Goal: Information Seeking & Learning: Learn about a topic

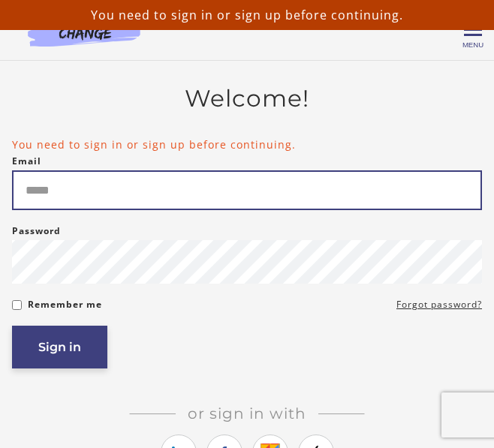
type input "**********"
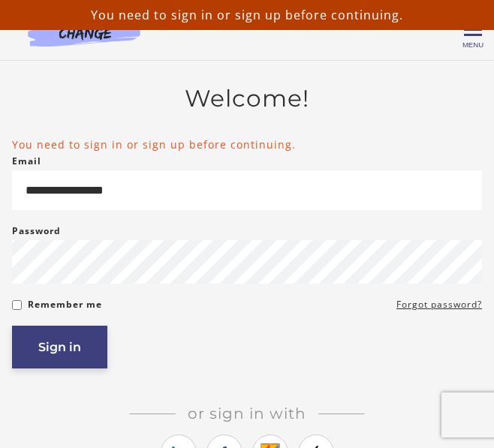
click at [47, 363] on button "Sign in" at bounding box center [59, 347] width 95 height 43
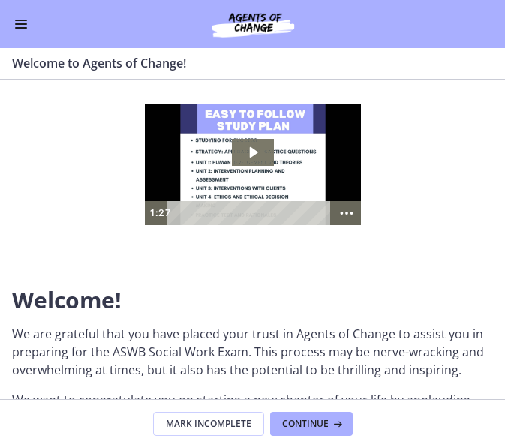
click at [227, 151] on img at bounding box center [252, 165] width 216 height 122
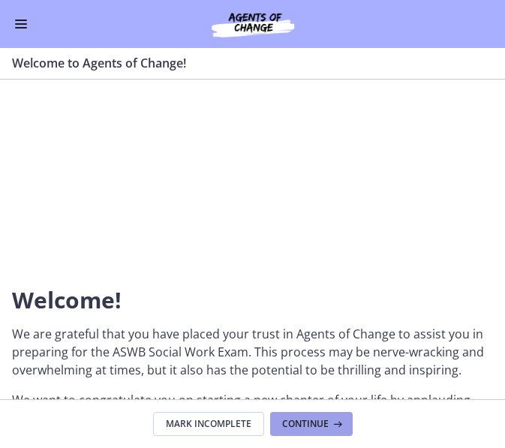
click at [299, 421] on span "Continue" at bounding box center [305, 424] width 47 height 12
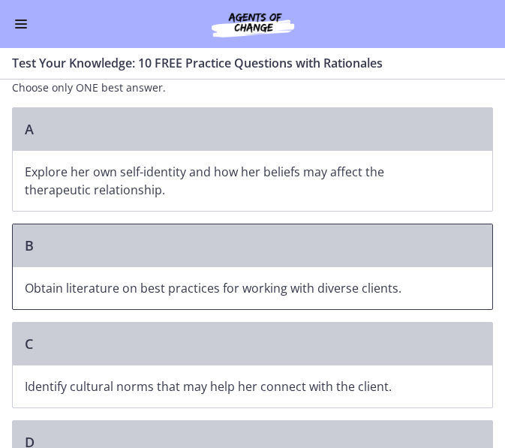
scroll to position [225, 0]
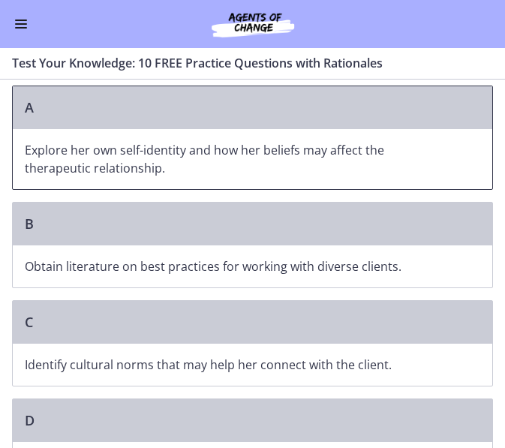
click at [142, 141] on p "Explore her own self-identity and how her beliefs may affect the therapeutic re…" at bounding box center [238, 159] width 426 height 36
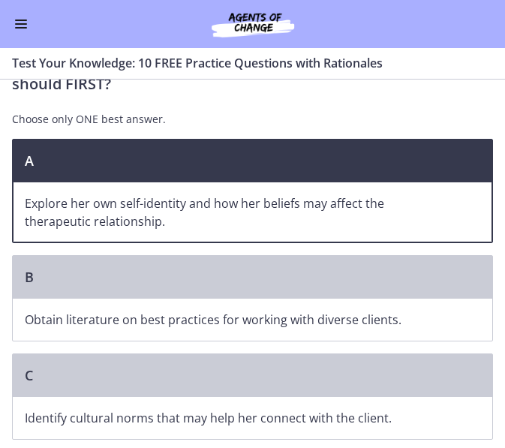
scroll to position [303, 0]
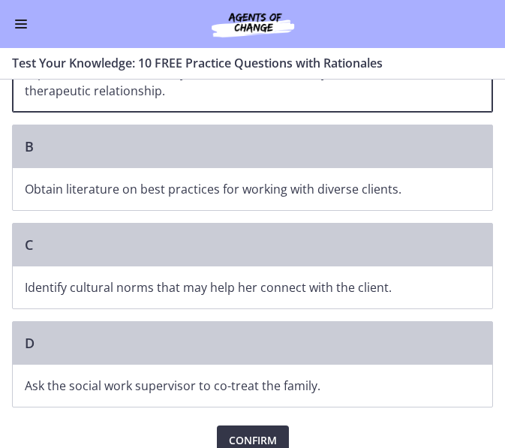
click at [265, 432] on span "Confirm" at bounding box center [253, 441] width 48 height 18
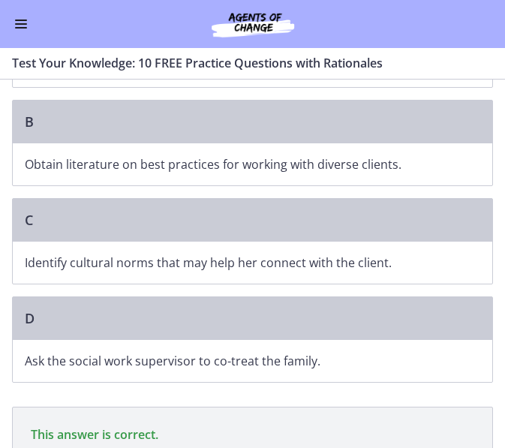
scroll to position [478, 0]
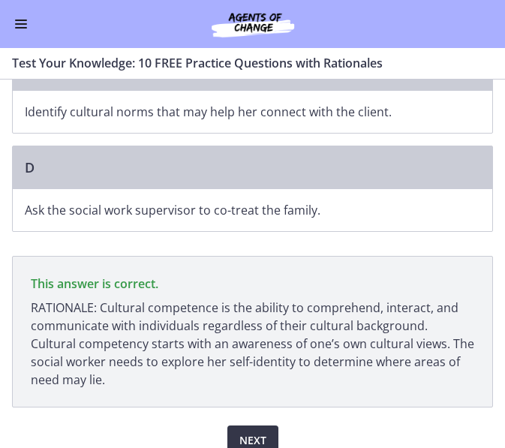
click at [240, 432] on span "Next" at bounding box center [253, 441] width 27 height 18
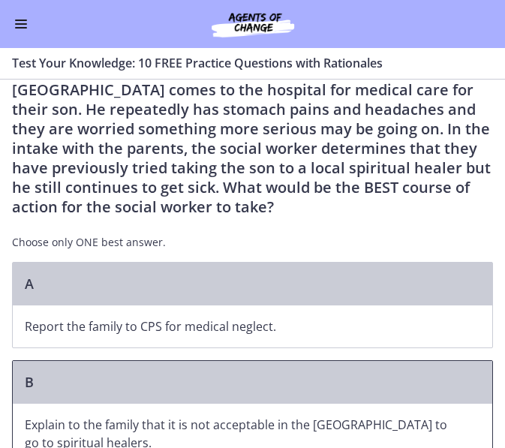
scroll to position [75, 0]
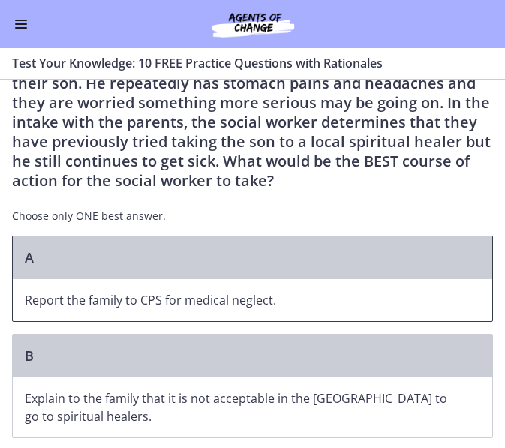
click at [195, 313] on span "Report the family to CPS for medical neglect." at bounding box center [253, 300] width 480 height 42
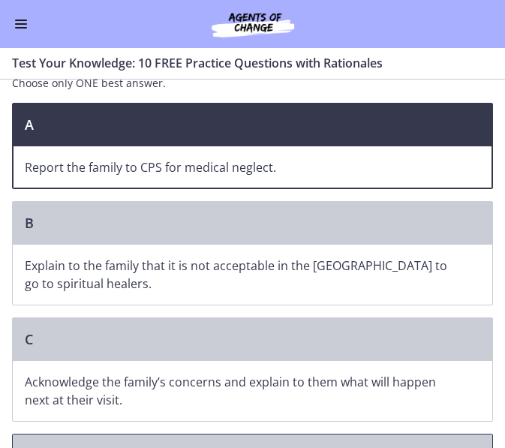
scroll to position [265, 0]
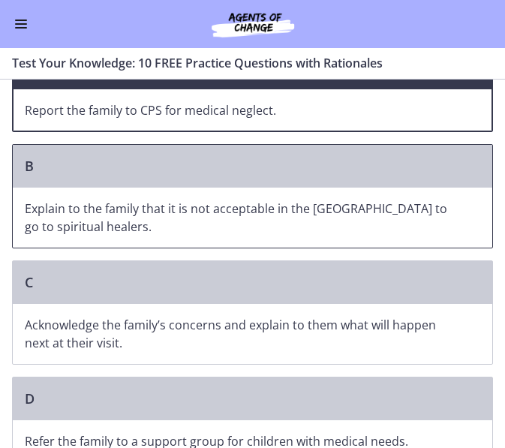
click at [174, 234] on p "Explain to the family that it is not acceptable in the US to go to spiritual he…" at bounding box center [238, 218] width 426 height 36
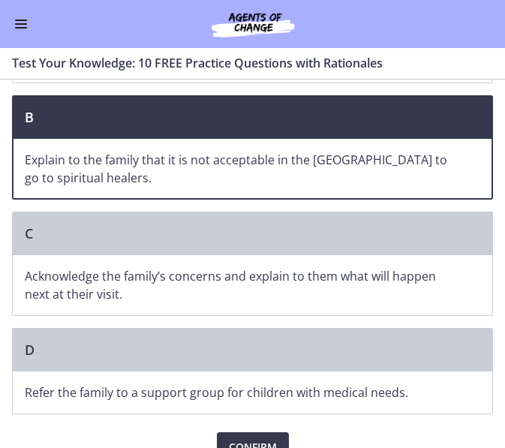
scroll to position [340, 0]
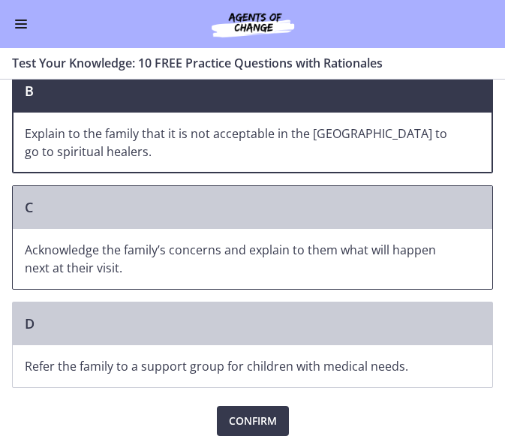
click at [190, 273] on p "Acknowledge the family’s concerns and explain to them what will happen next at …" at bounding box center [238, 259] width 426 height 36
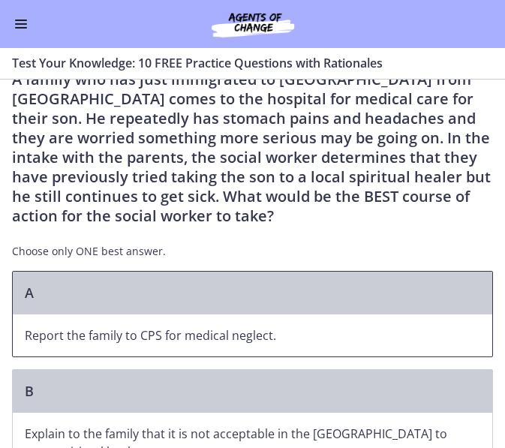
click at [225, 324] on span "Report the family to CPS for medical neglect." at bounding box center [253, 336] width 480 height 42
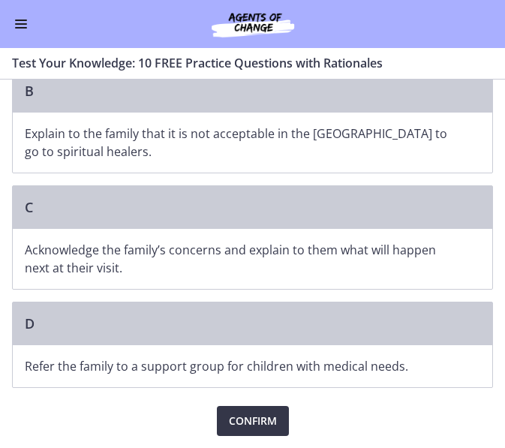
click at [243, 415] on span "Confirm" at bounding box center [253, 421] width 48 height 18
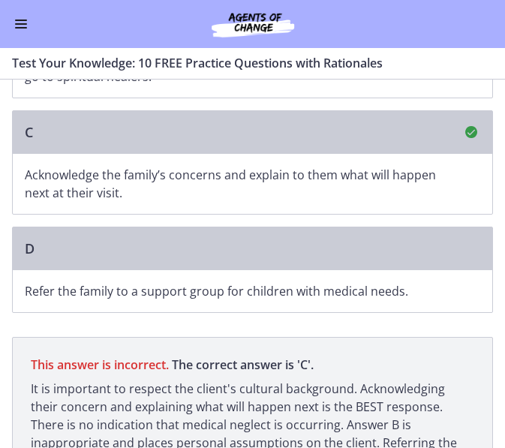
scroll to position [516, 0]
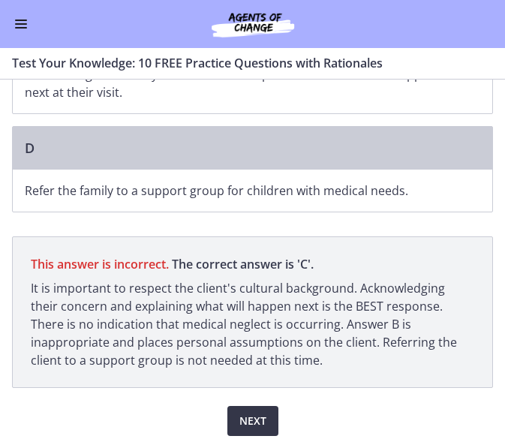
click at [241, 427] on span "Next" at bounding box center [253, 421] width 27 height 18
